Goal: Transaction & Acquisition: Obtain resource

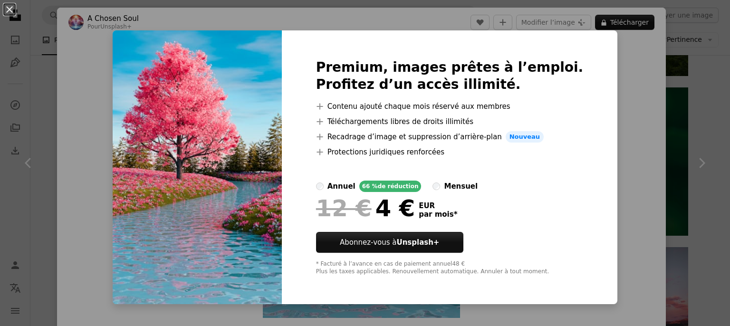
scroll to position [1617, 0]
drag, startPoint x: 605, startPoint y: 136, endPoint x: 599, endPoint y: 134, distance: 6.5
click at [605, 135] on div "An X shape Premium, images prêtes à l’emploi. Profitez d’un accès illimité. A p…" at bounding box center [365, 163] width 730 height 326
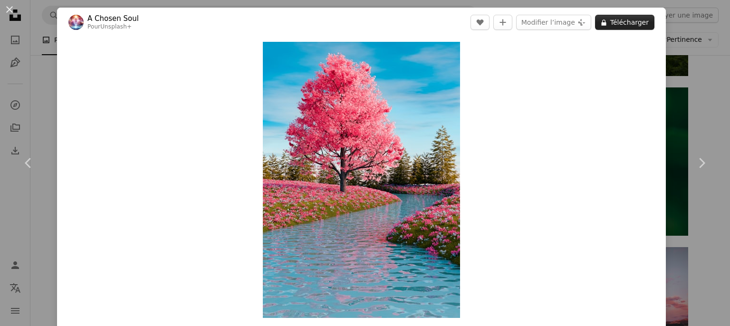
click at [612, 22] on button "A lock Télécharger" at bounding box center [624, 22] width 59 height 15
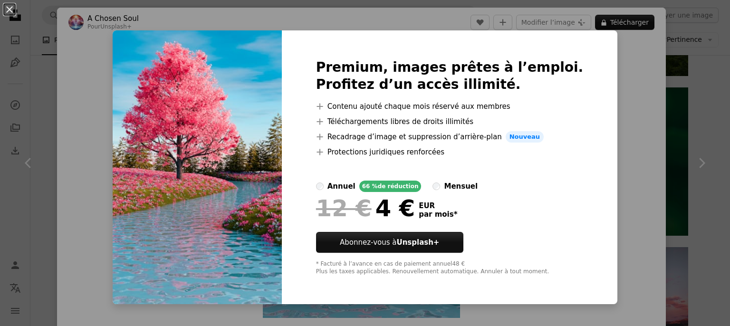
click at [574, 48] on div "Premium, images prêtes à l’emploi. Profitez d’un accès illimité. A plus sign Co…" at bounding box center [450, 167] width 336 height 274
click at [237, 86] on img at bounding box center [197, 167] width 169 height 274
click at [597, 63] on div "An X shape Premium, images prêtes à l’emploi. Profitez d’un accès illimité. A p…" at bounding box center [365, 163] width 730 height 326
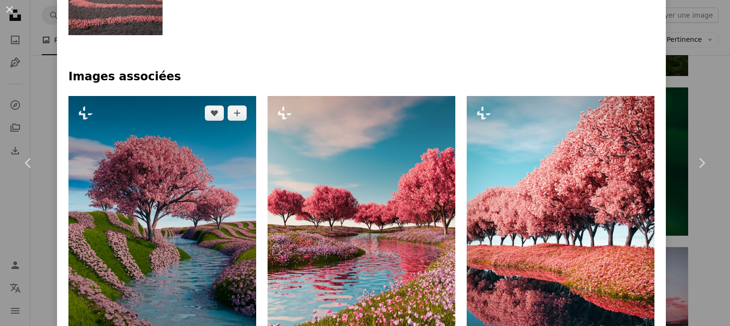
scroll to position [666, 0]
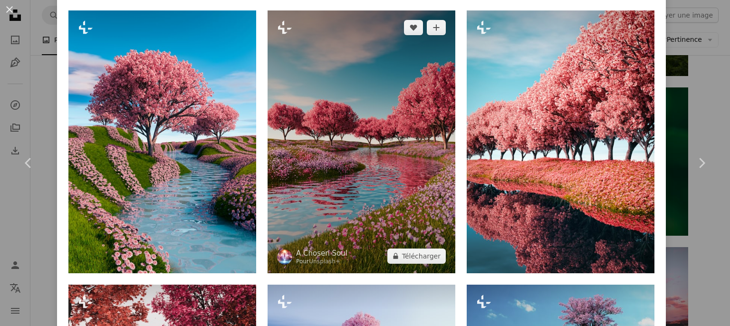
click at [389, 170] on img at bounding box center [362, 141] width 188 height 263
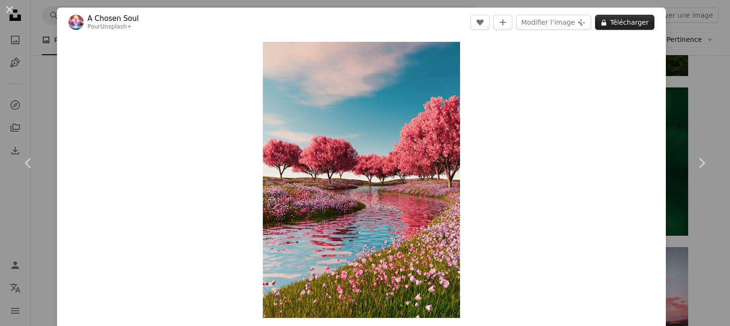
click at [613, 25] on button "A lock Télécharger" at bounding box center [624, 22] width 59 height 15
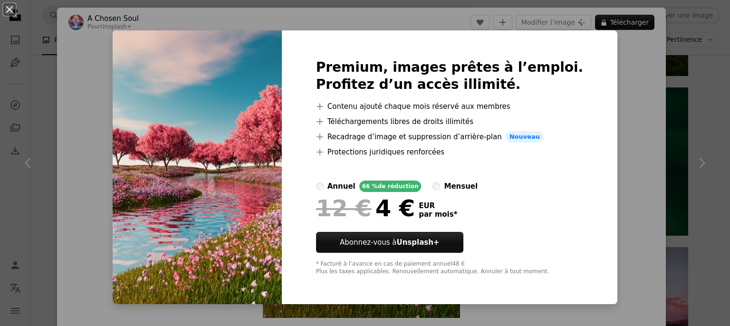
click at [76, 59] on div "An X shape Premium, images prêtes à l’emploi. Profitez d’un accès illimité. A p…" at bounding box center [365, 163] width 730 height 326
